Goal: Task Accomplishment & Management: Manage account settings

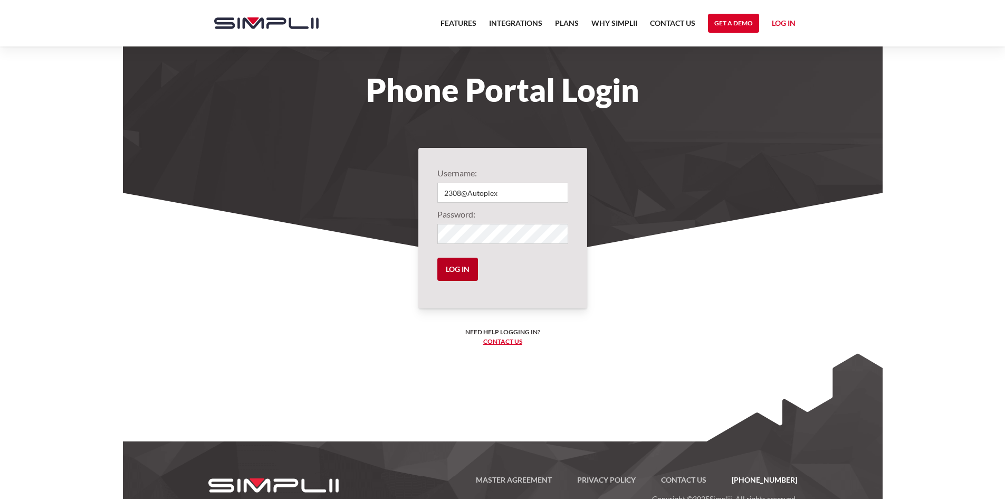
click at [454, 271] on input "Log in" at bounding box center [457, 269] width 41 height 23
click at [454, 267] on input "Log in" at bounding box center [457, 269] width 41 height 23
click at [453, 265] on input "Log in" at bounding box center [457, 269] width 41 height 23
click at [501, 197] on input "2308@Autoplex" at bounding box center [502, 193] width 131 height 20
drag, startPoint x: 338, startPoint y: 175, endPoint x: 358, endPoint y: 171, distance: 19.9
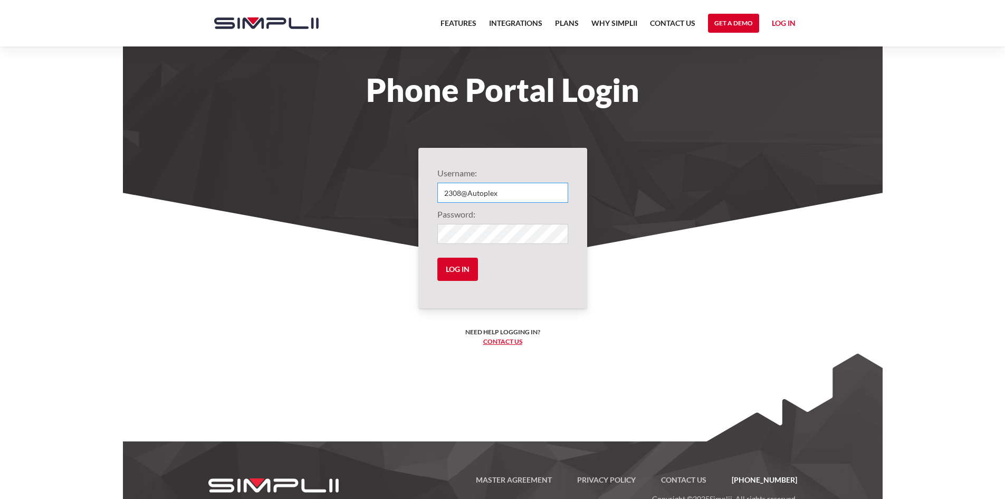
click at [326, 173] on body "Features Integrations PRoducts Plans Why Simplii Contact US Master Agreement Ge…" at bounding box center [502, 264] width 1005 height 529
paste input "101"
type input "2101@Autoplex"
click at [335, 206] on section "Username: 2101@Autoplex Password: Log in Need help logging in? ‍ Contact us Log…" at bounding box center [503, 330] width 760 height 274
click at [443, 273] on input "Log in" at bounding box center [457, 269] width 41 height 23
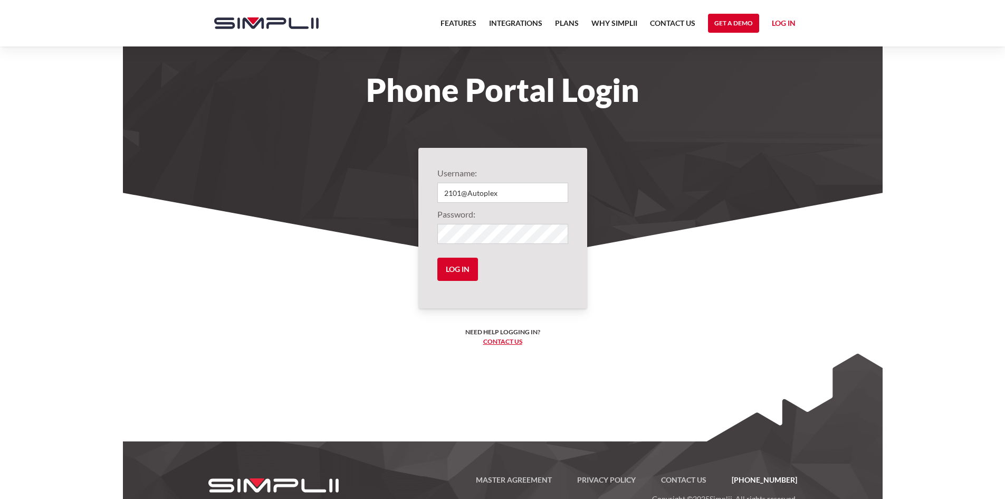
click at [783, 18] on link "Log in" at bounding box center [784, 25] width 24 height 16
